Goal: Find specific fact: Find contact information

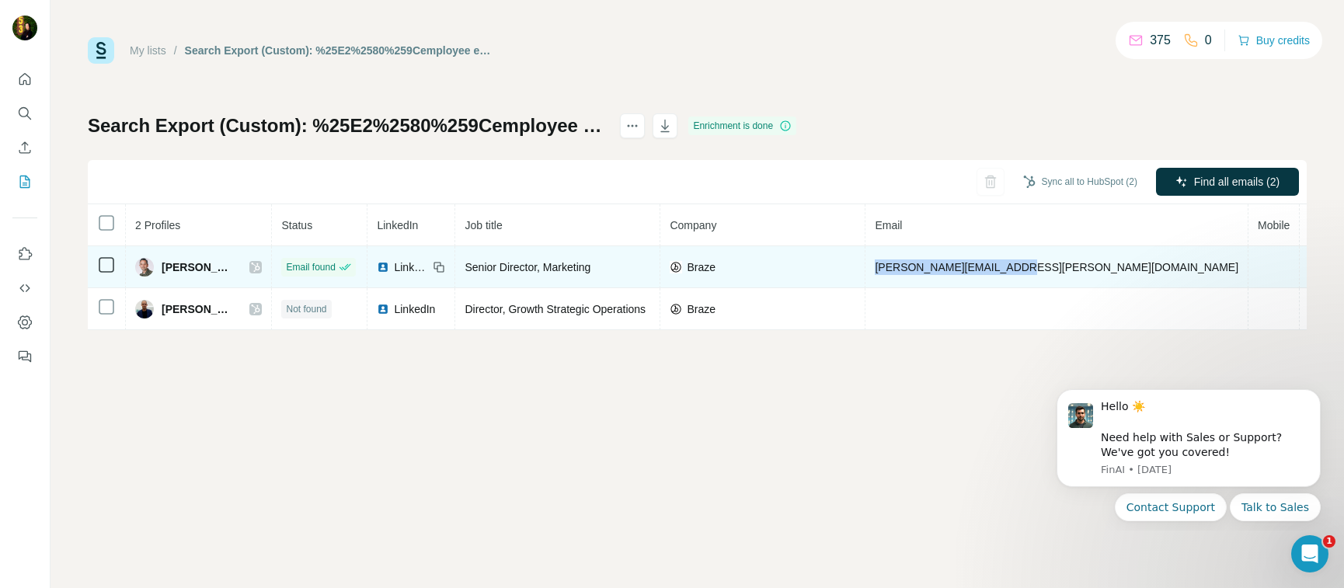
drag, startPoint x: 1018, startPoint y: 267, endPoint x: 874, endPoint y: 266, distance: 143.8
click at [874, 266] on td "antonio.guzman@braze.com" at bounding box center [1057, 267] width 383 height 42
copy span "antonio.guzman@braze.com"
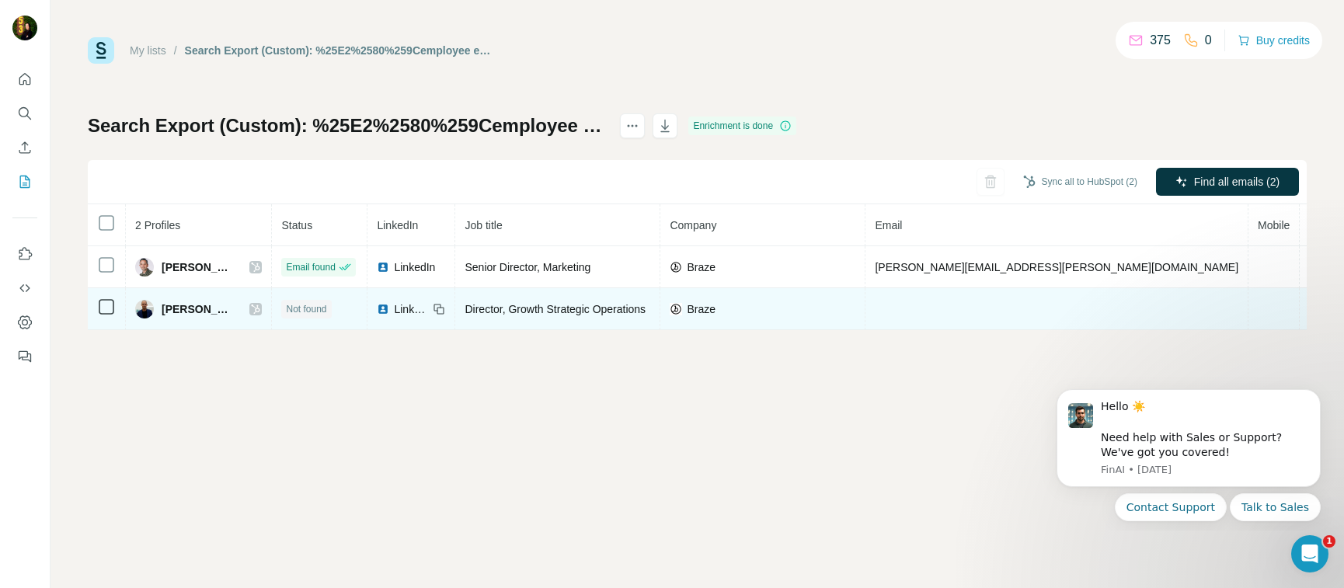
click at [253, 308] on icon at bounding box center [256, 309] width 9 height 9
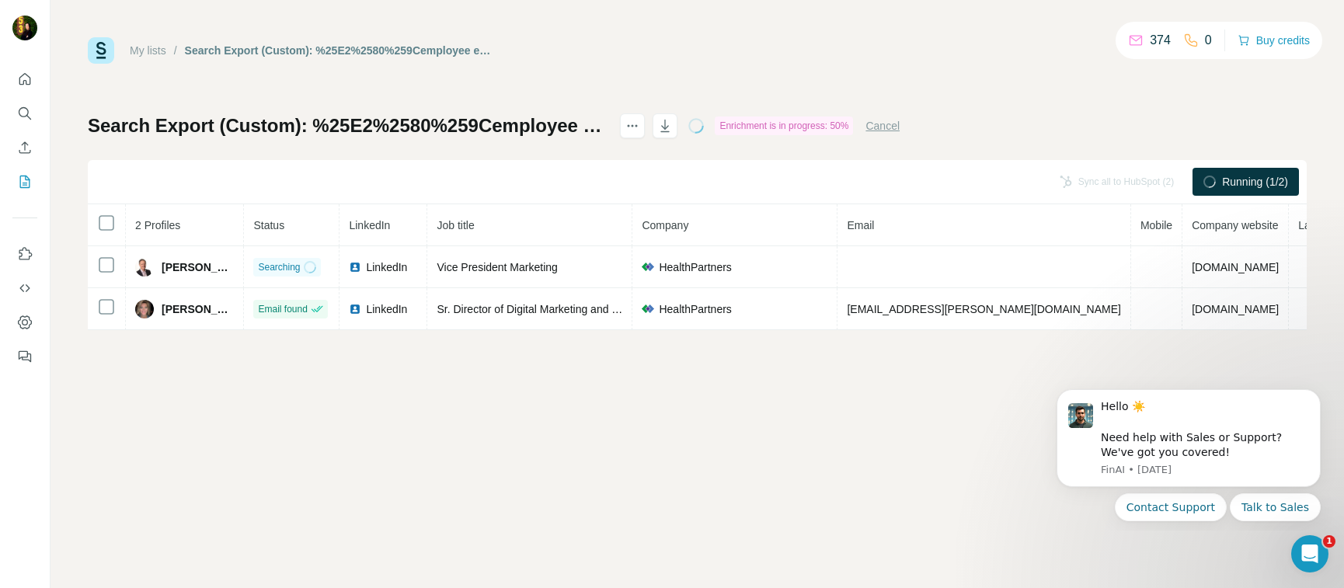
click at [591, 464] on div "My lists / Search Export (Custom): %25E2%2580%259Cemployee experience%25E2%2580…" at bounding box center [698, 294] width 1294 height 588
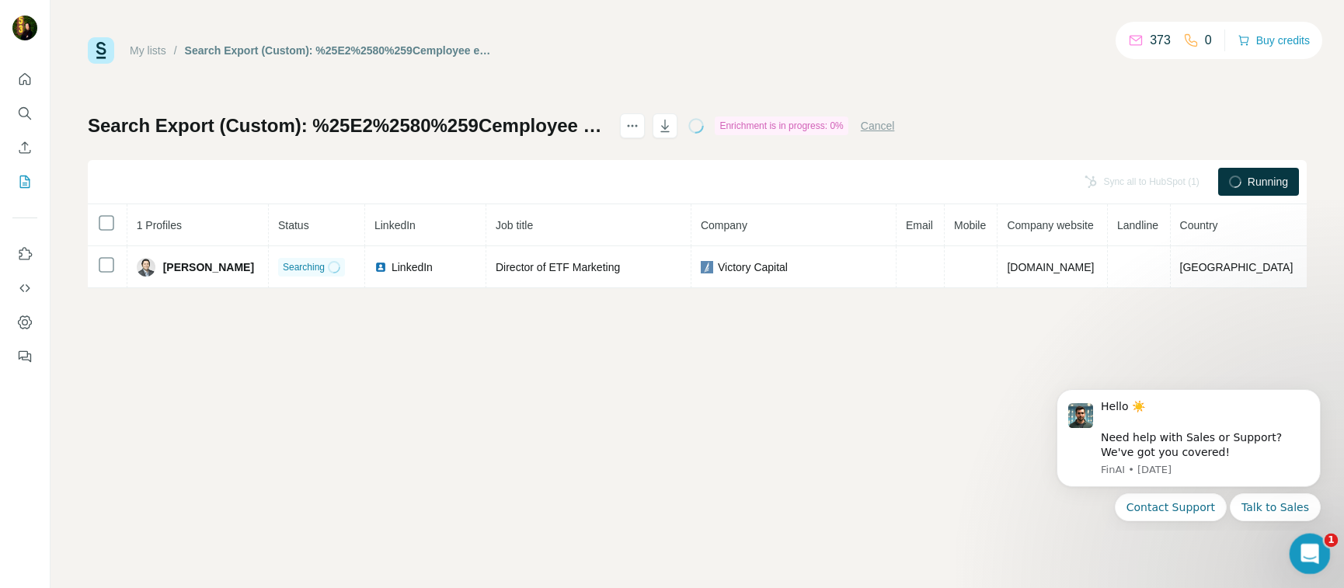
click at [1323, 540] on div "Open Intercom Messenger" at bounding box center [1307, 551] width 51 height 51
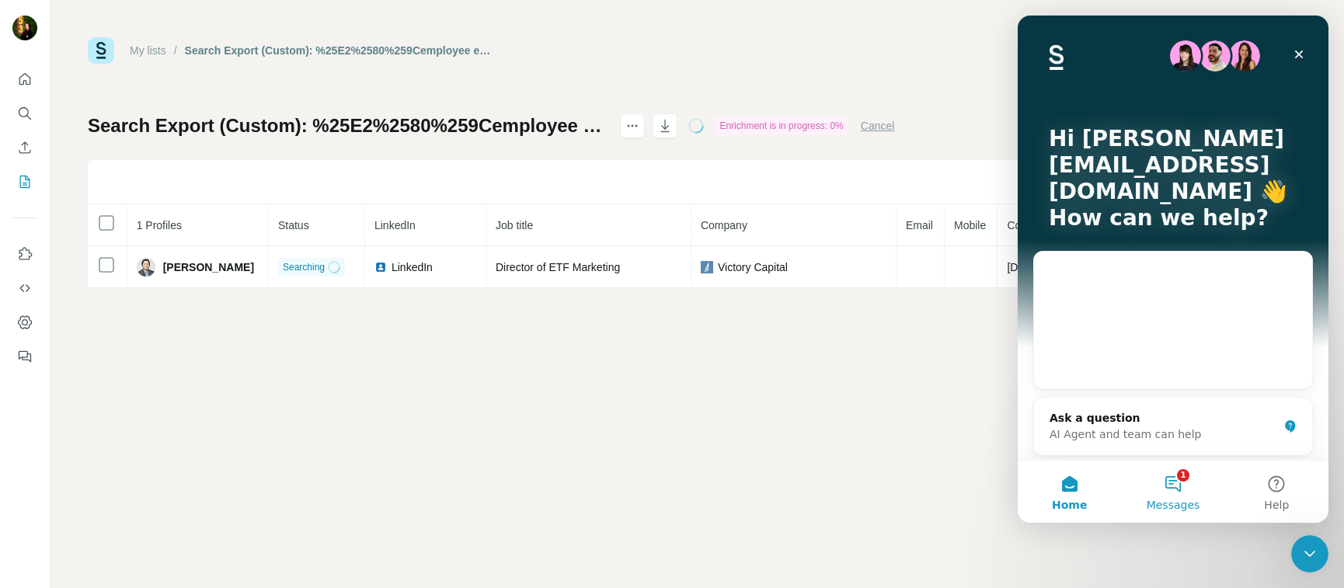
click at [1172, 492] on button "1 Messages" at bounding box center [1172, 492] width 103 height 62
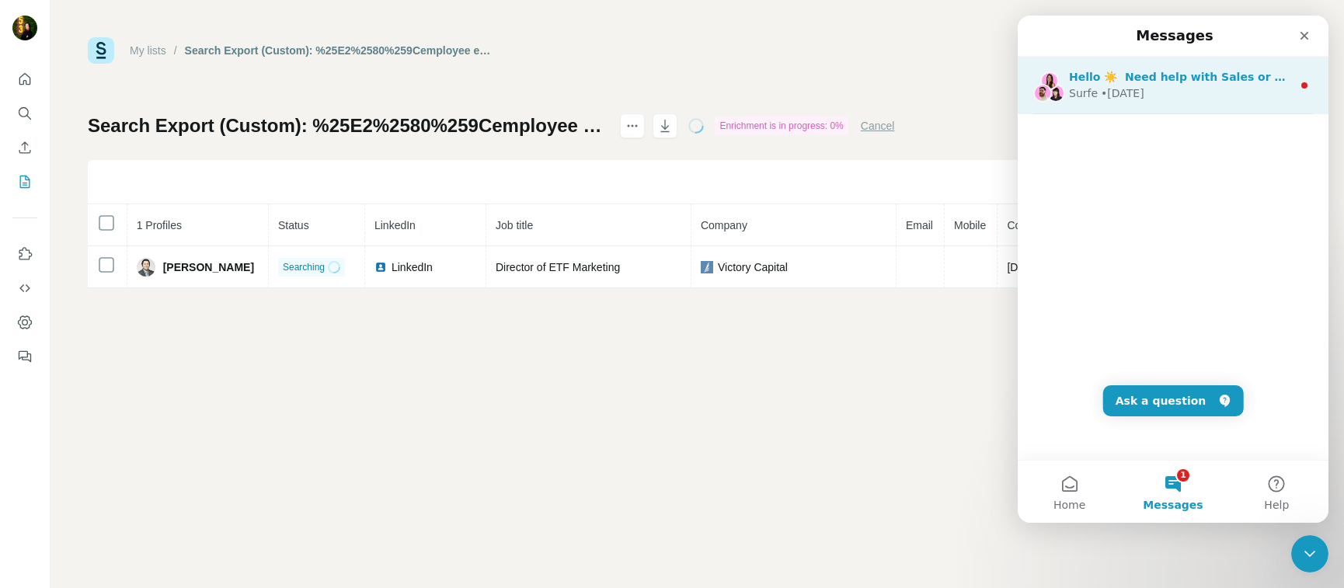
click at [1212, 89] on div "Surfe • 1d ago" at bounding box center [1180, 93] width 223 height 16
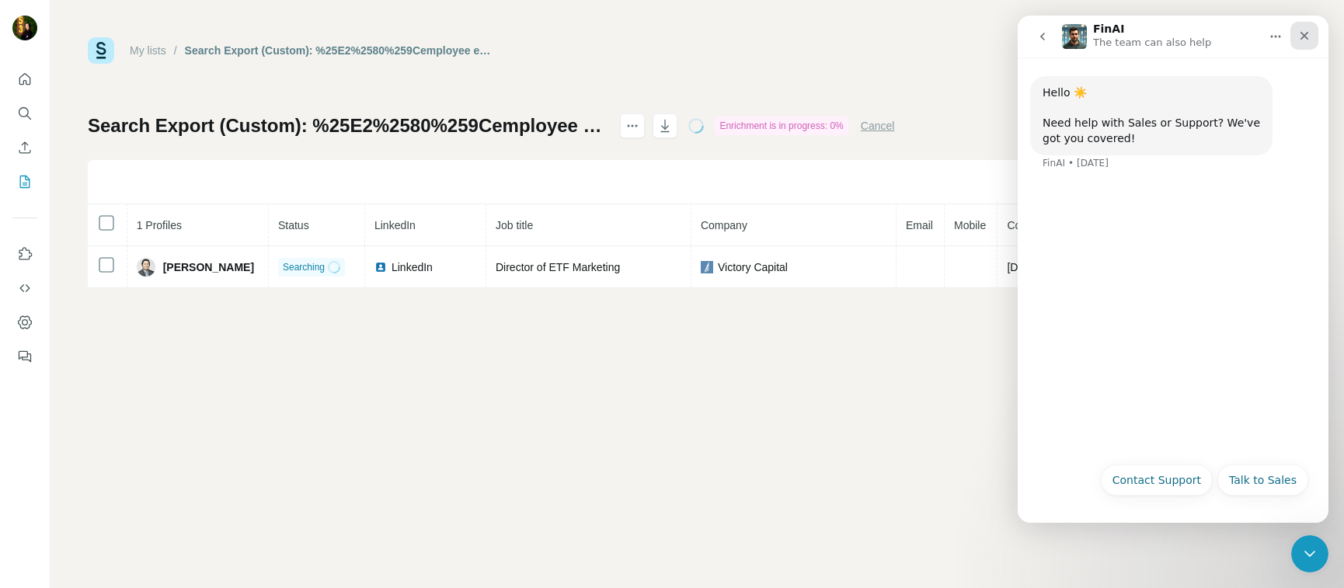
click at [1312, 38] on div "Close" at bounding box center [1305, 36] width 28 height 28
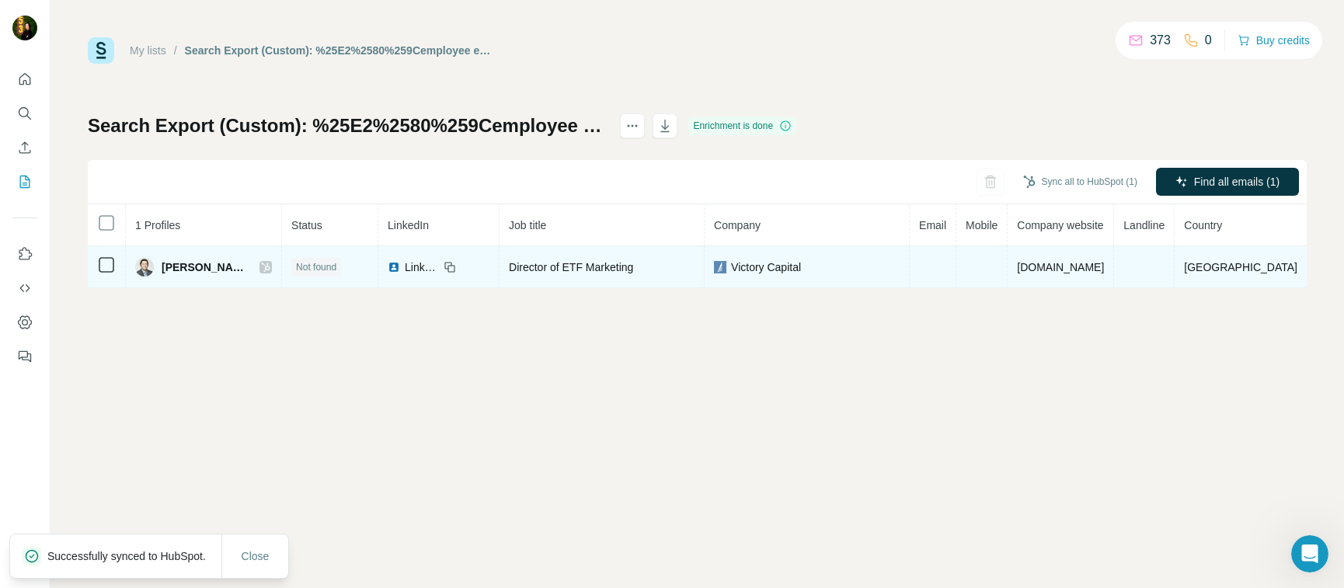
click at [272, 264] on div at bounding box center [266, 267] width 12 height 12
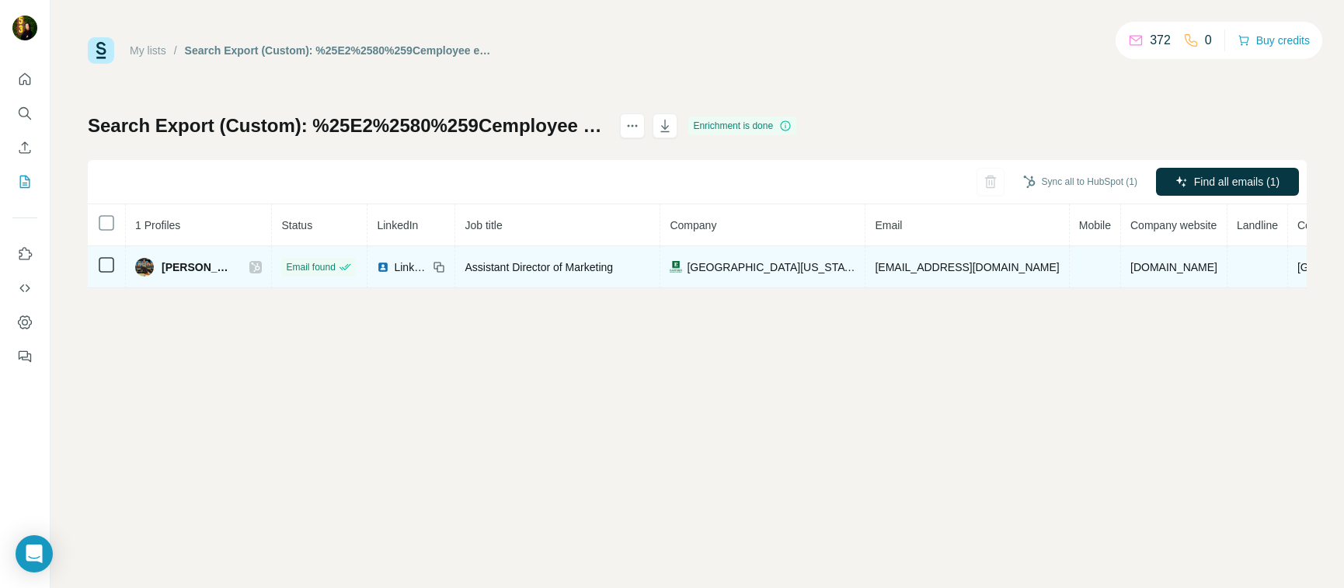
click at [251, 267] on icon at bounding box center [255, 267] width 9 height 12
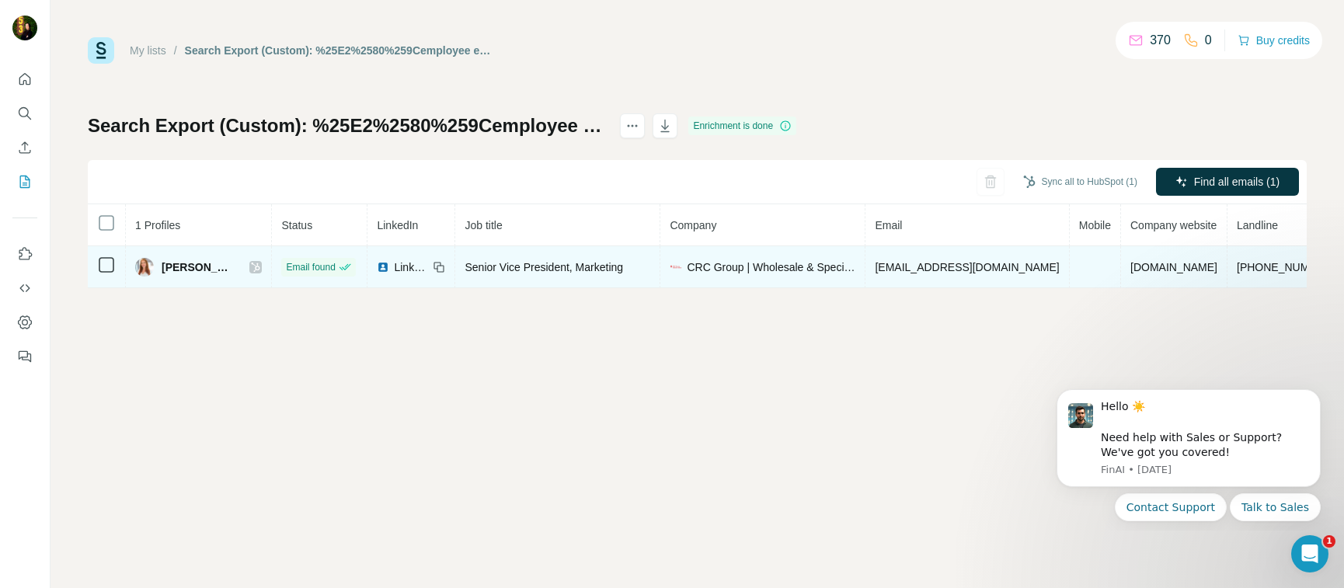
click at [252, 268] on icon at bounding box center [256, 267] width 9 height 9
